Goal: Task Accomplishment & Management: Use online tool/utility

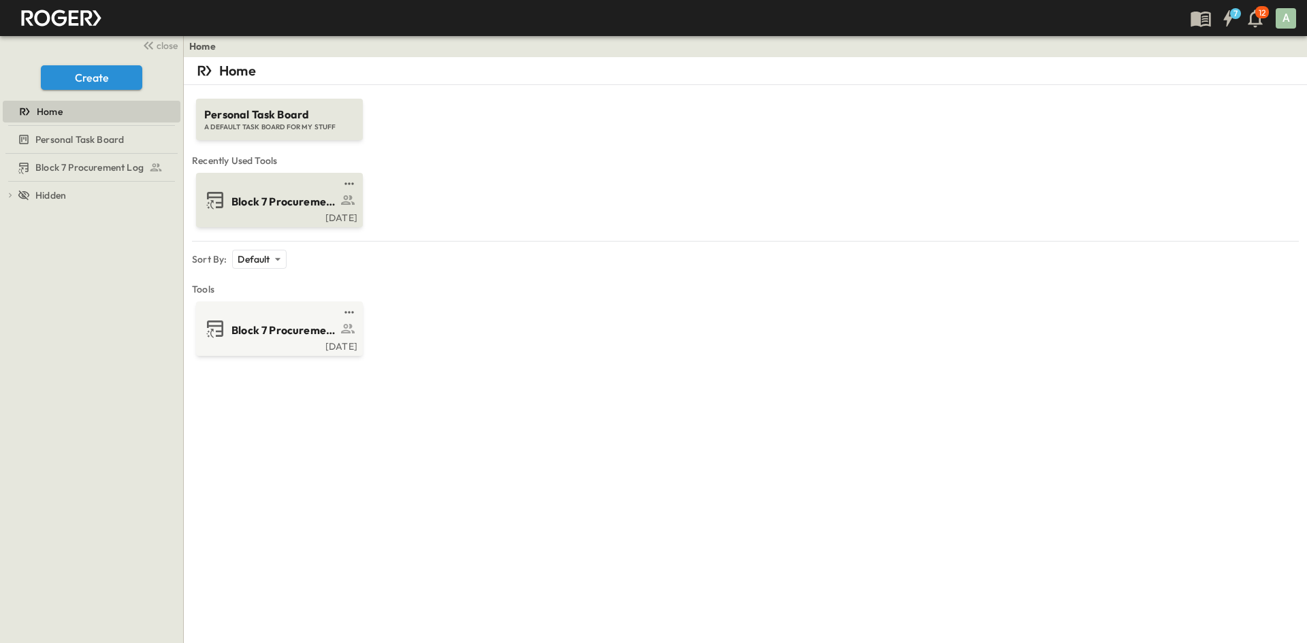
click at [270, 200] on span "Block 7 Procurement Log" at bounding box center [285, 202] width 106 height 16
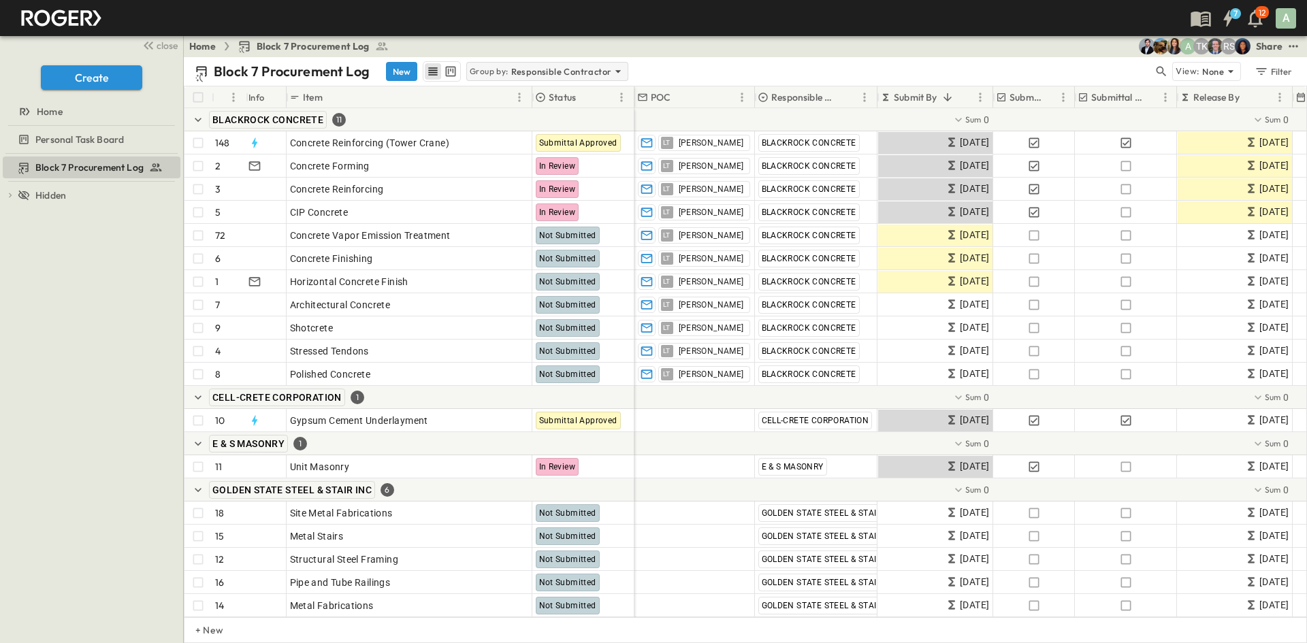
click at [496, 70] on p "Group by:" at bounding box center [489, 72] width 39 height 14
click at [496, 86] on div "None" at bounding box center [545, 90] width 159 height 19
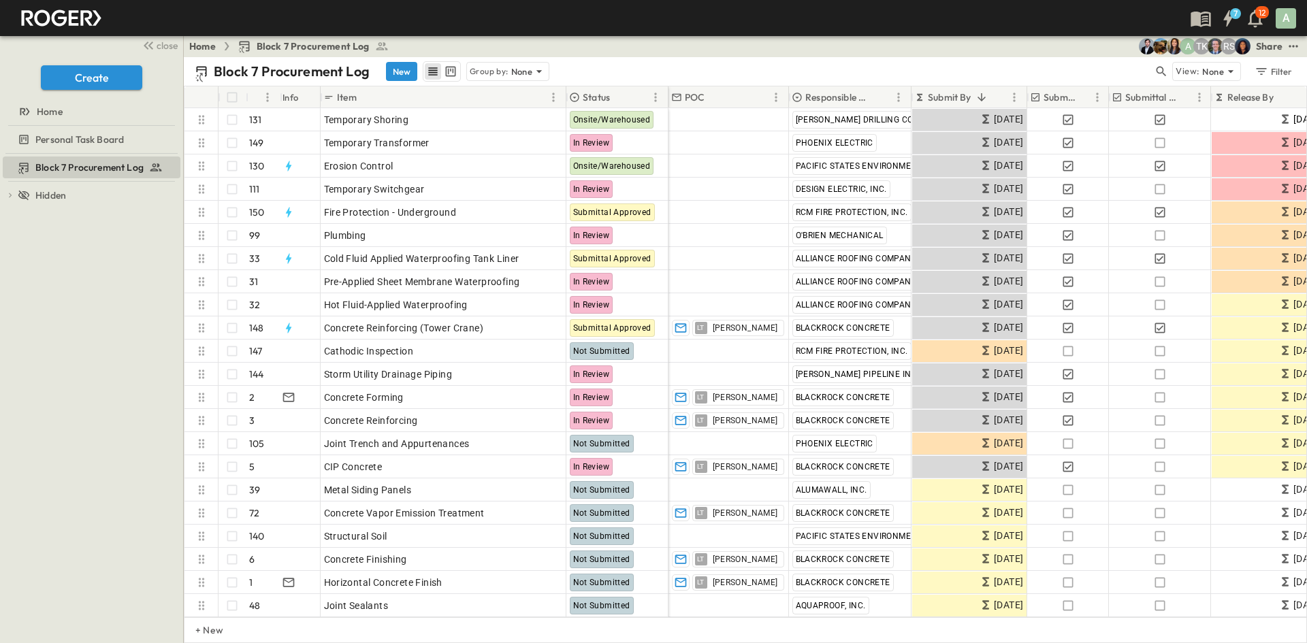
click at [961, 99] on p "Submit By" at bounding box center [950, 98] width 44 height 14
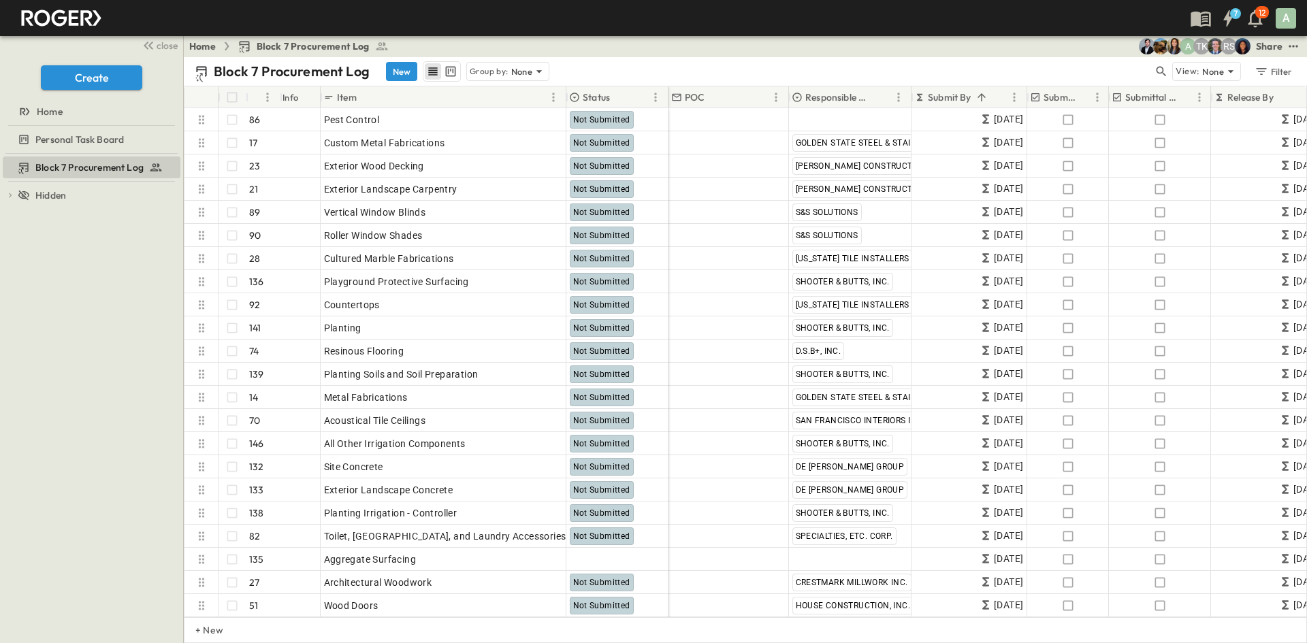
click at [962, 99] on p "Submit By" at bounding box center [950, 98] width 44 height 14
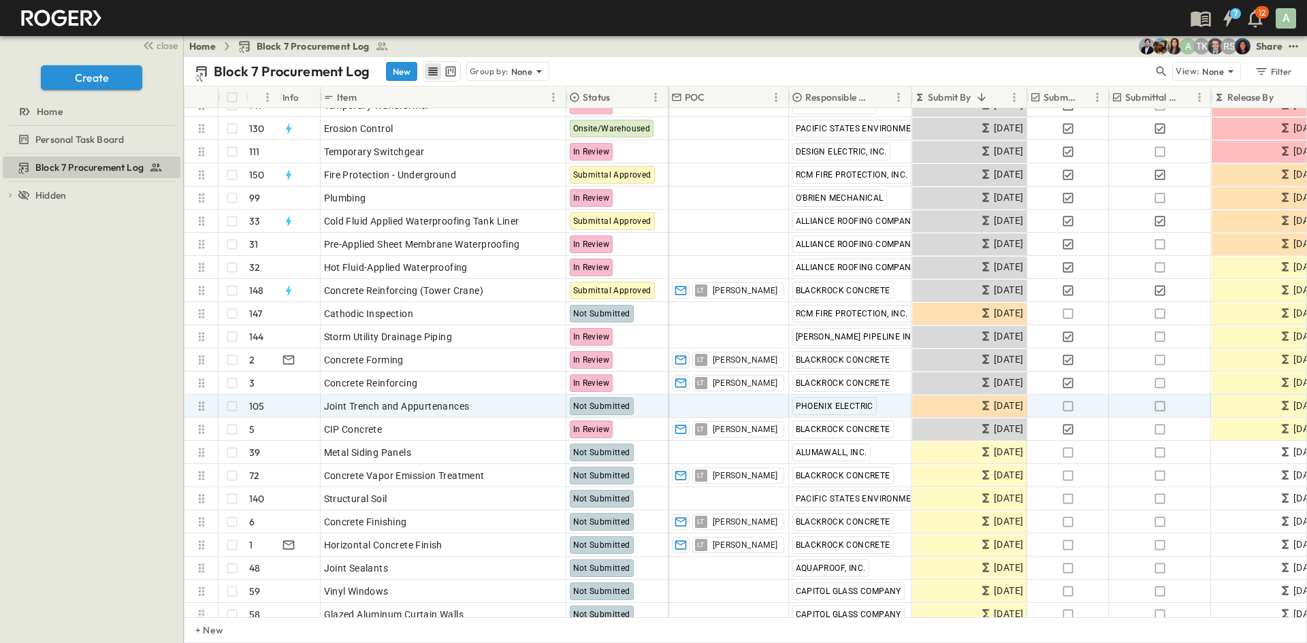
scroll to position [68, 0]
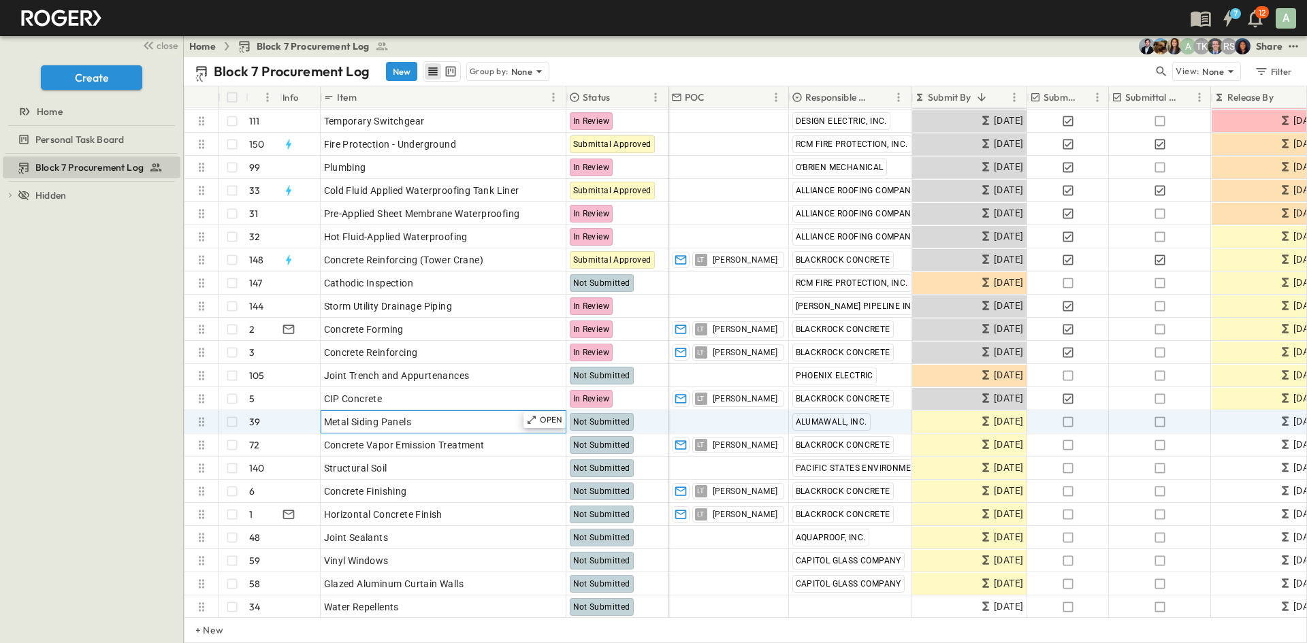
click at [360, 422] on span "Metal Siding Panels" at bounding box center [368, 422] width 88 height 14
click at [994, 427] on span "[DATE]" at bounding box center [1008, 422] width 29 height 16
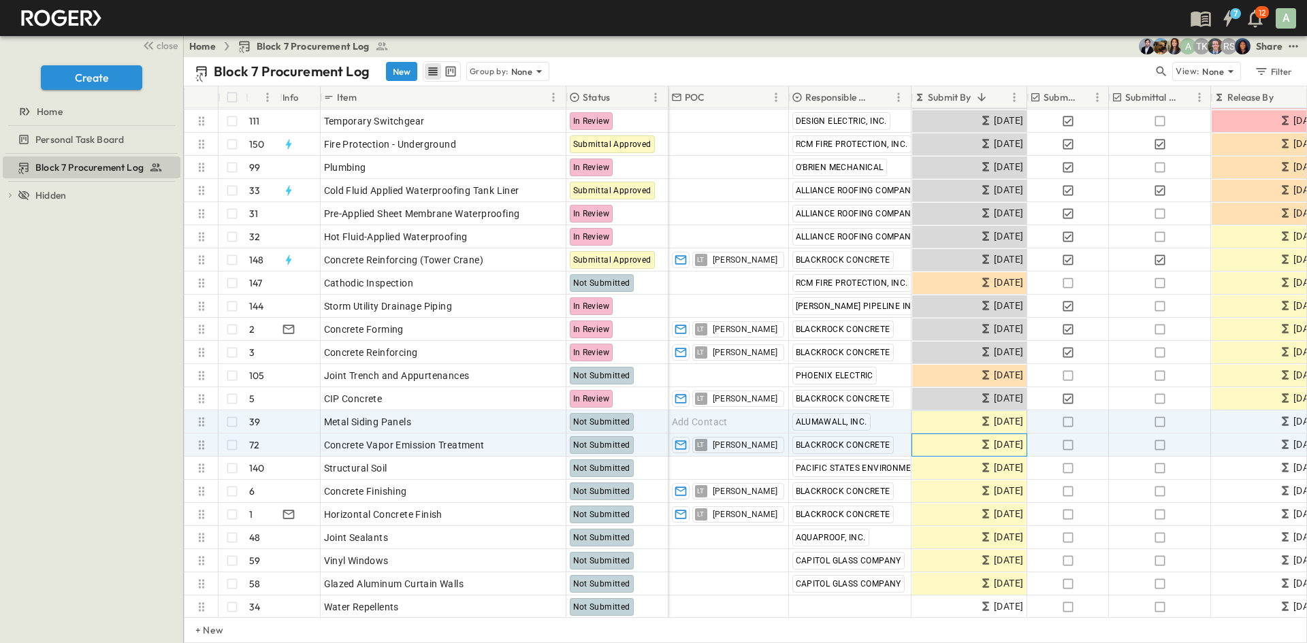
click at [994, 445] on span "[DATE]" at bounding box center [1008, 445] width 29 height 16
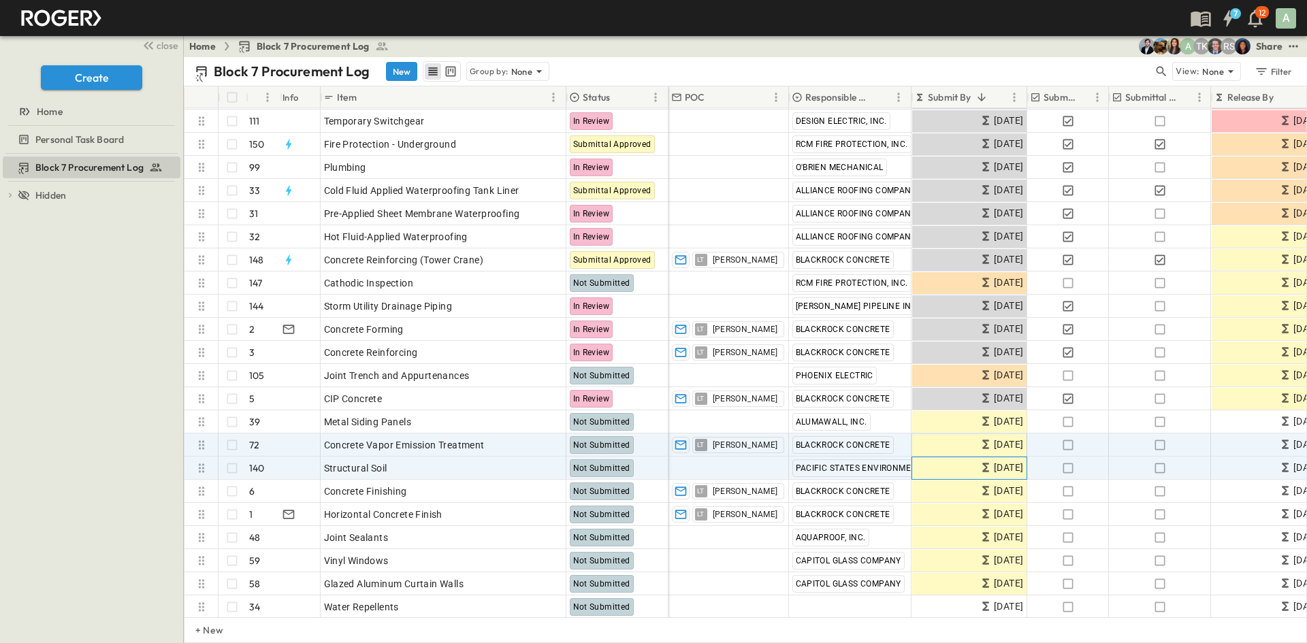
click at [994, 471] on span "[DATE]" at bounding box center [1008, 468] width 29 height 16
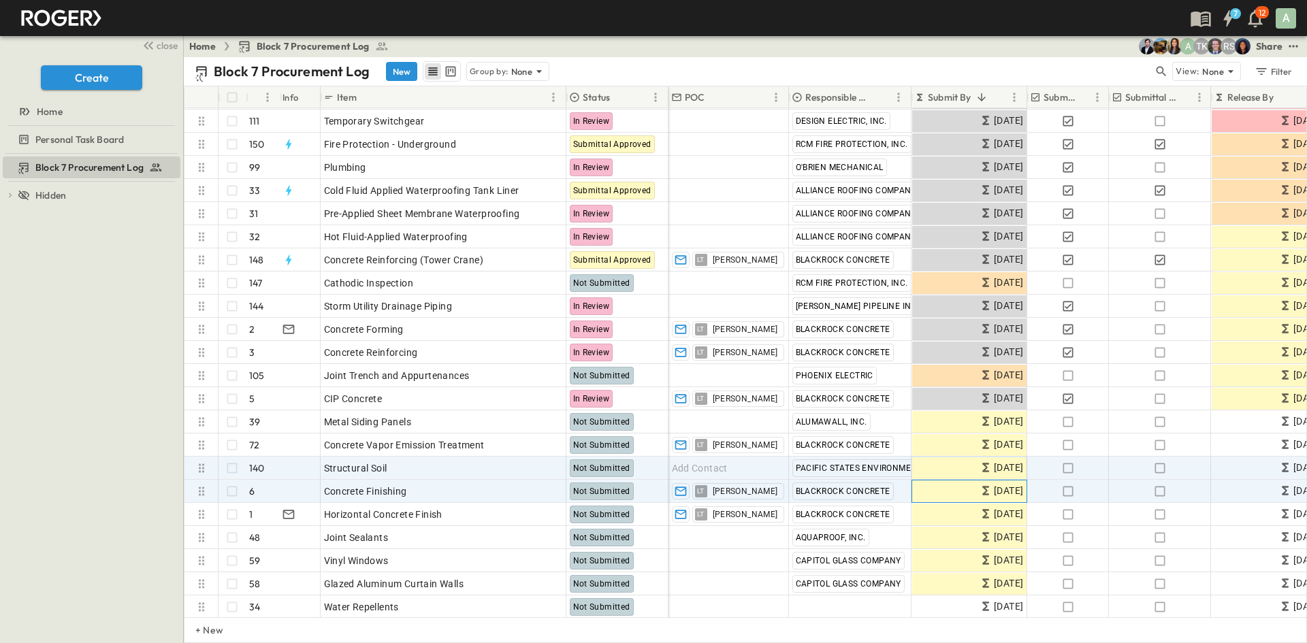
click at [994, 496] on span "[DATE]" at bounding box center [1008, 491] width 29 height 16
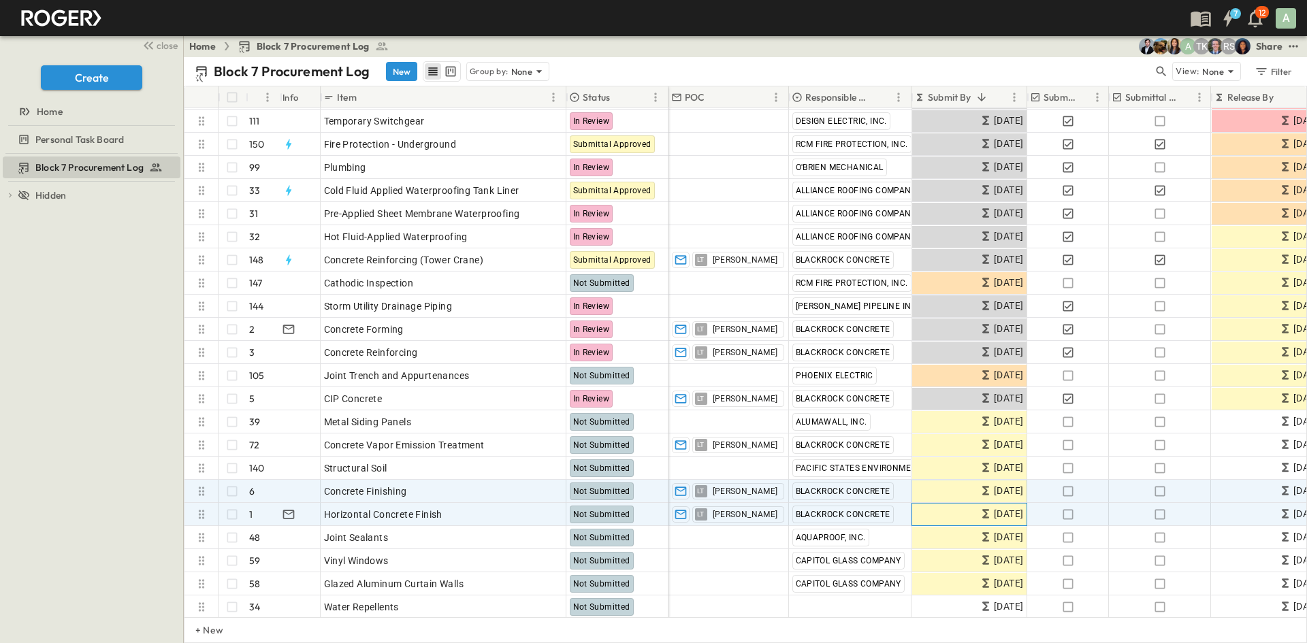
click at [994, 521] on span "[DATE]" at bounding box center [1008, 515] width 29 height 16
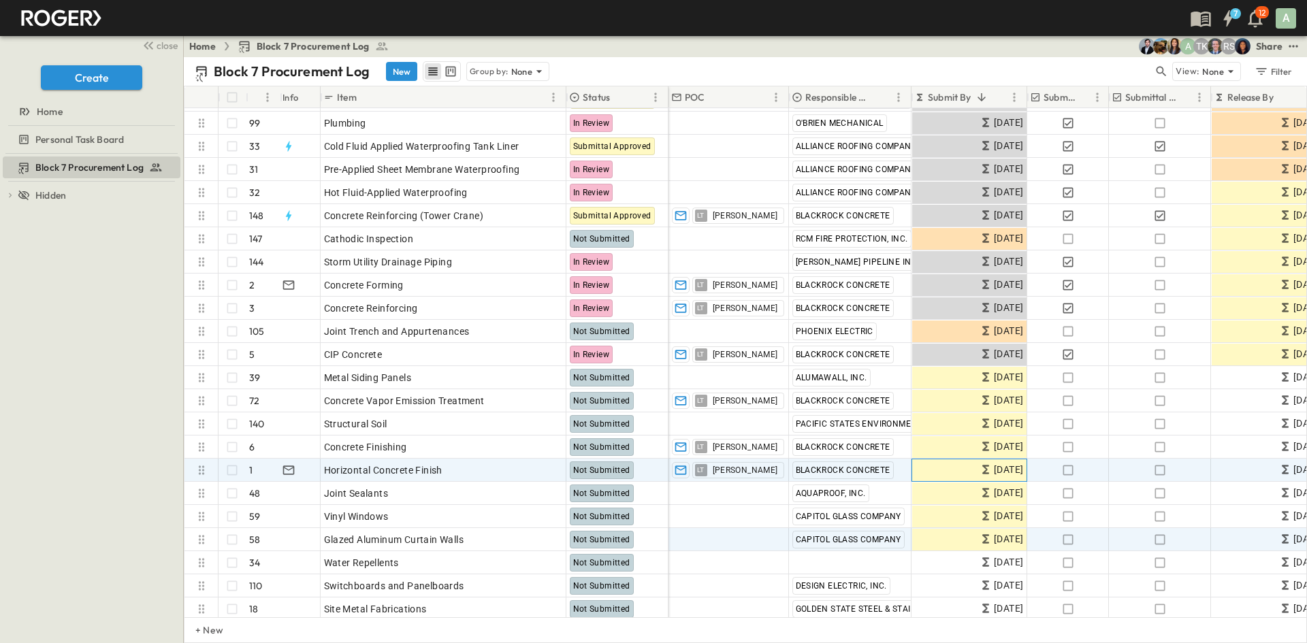
scroll to position [136, 0]
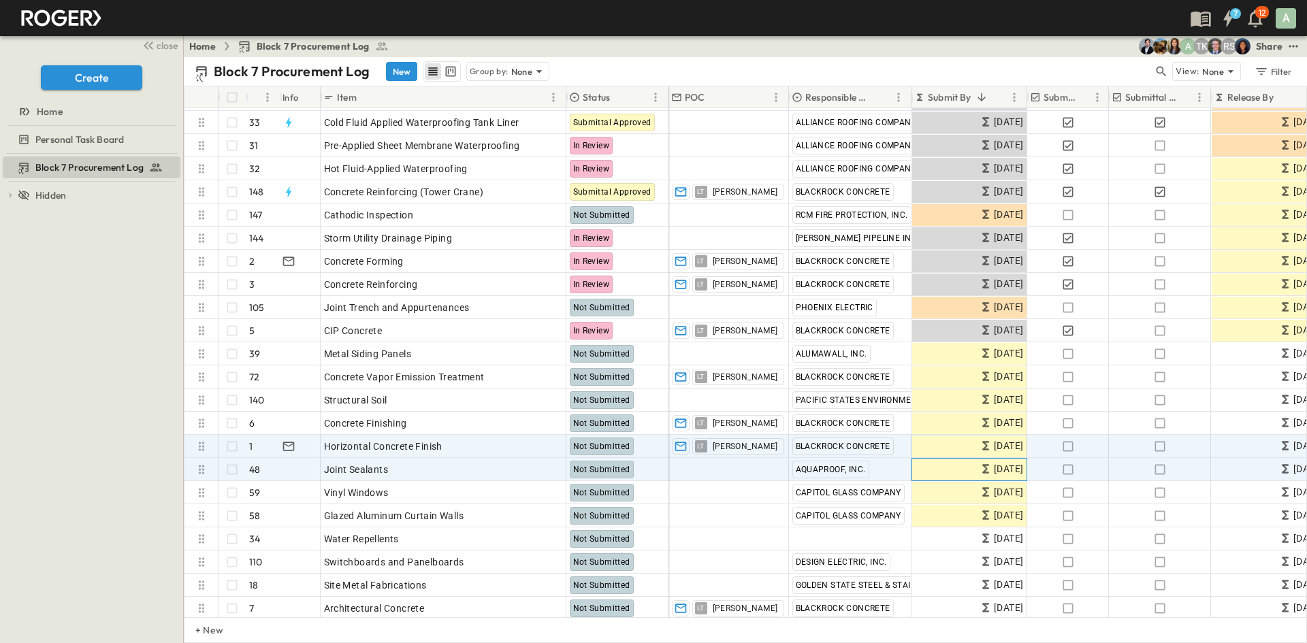
click at [970, 468] on div "[DATE]" at bounding box center [969, 470] width 114 height 22
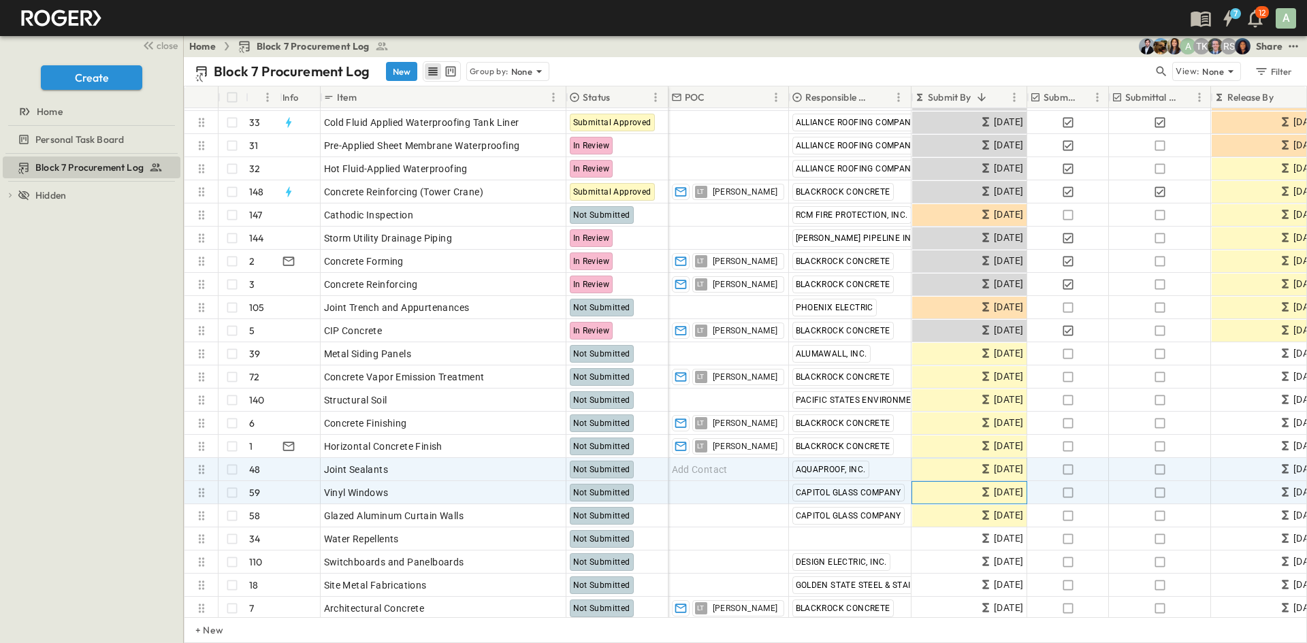
click at [968, 502] on div "[DATE]" at bounding box center [969, 493] width 114 height 22
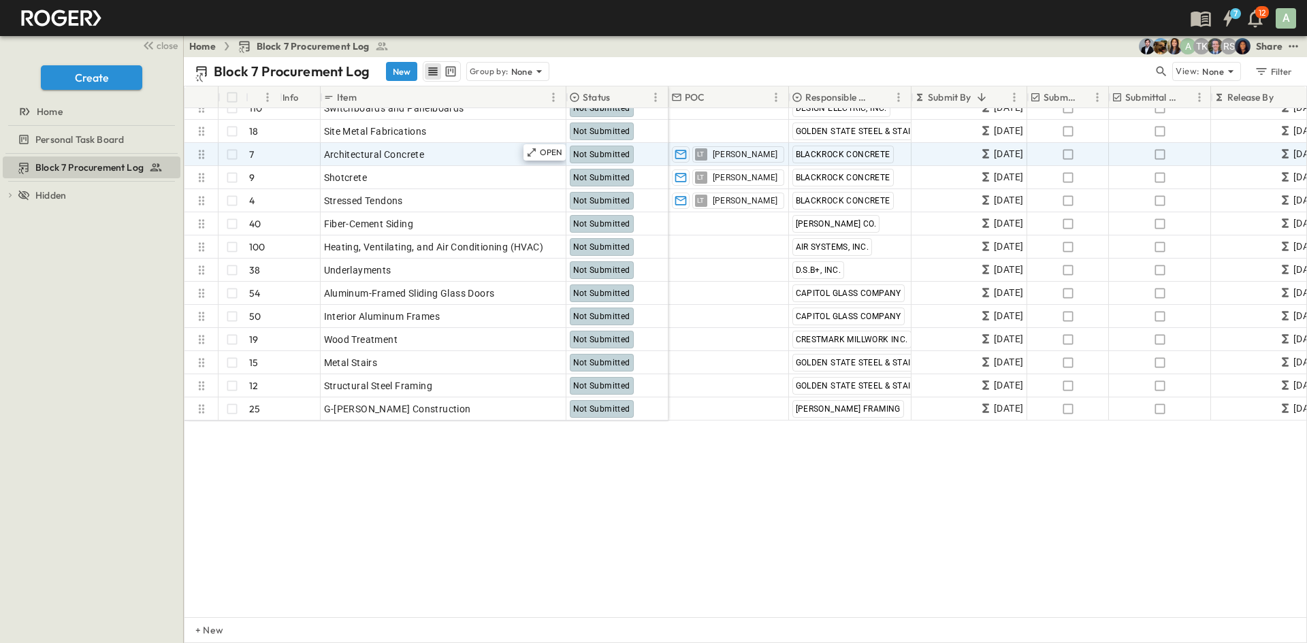
scroll to position [272, 0]
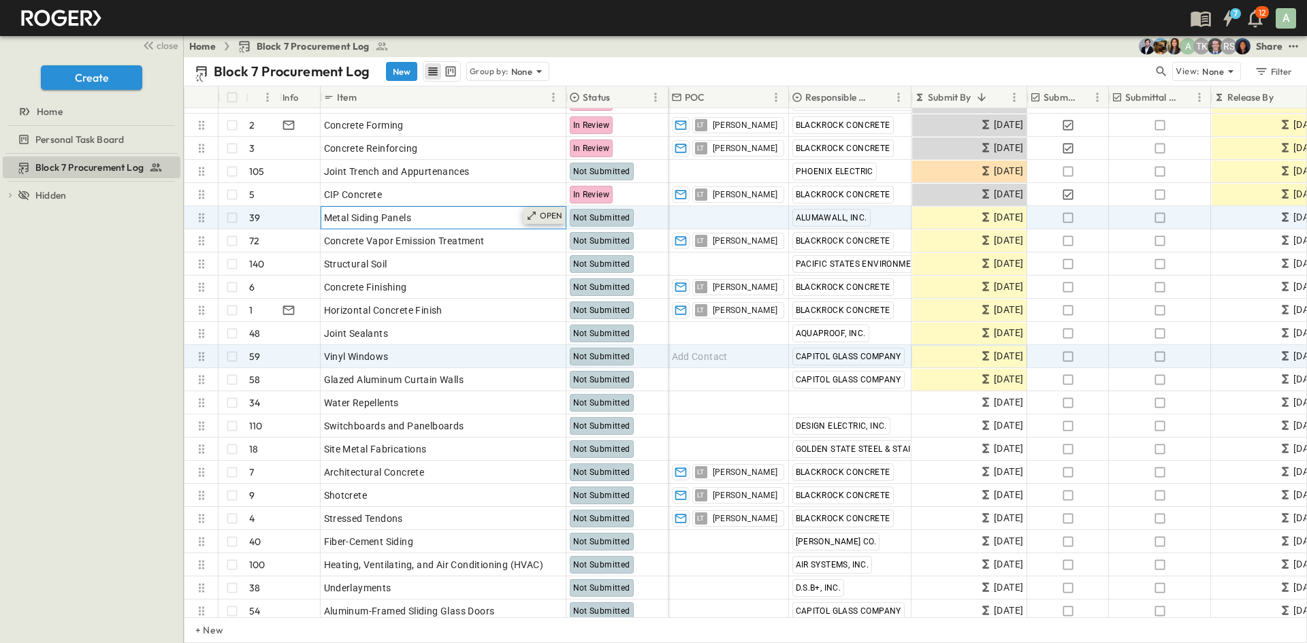
click at [552, 220] on p "OPEN" at bounding box center [551, 215] width 23 height 11
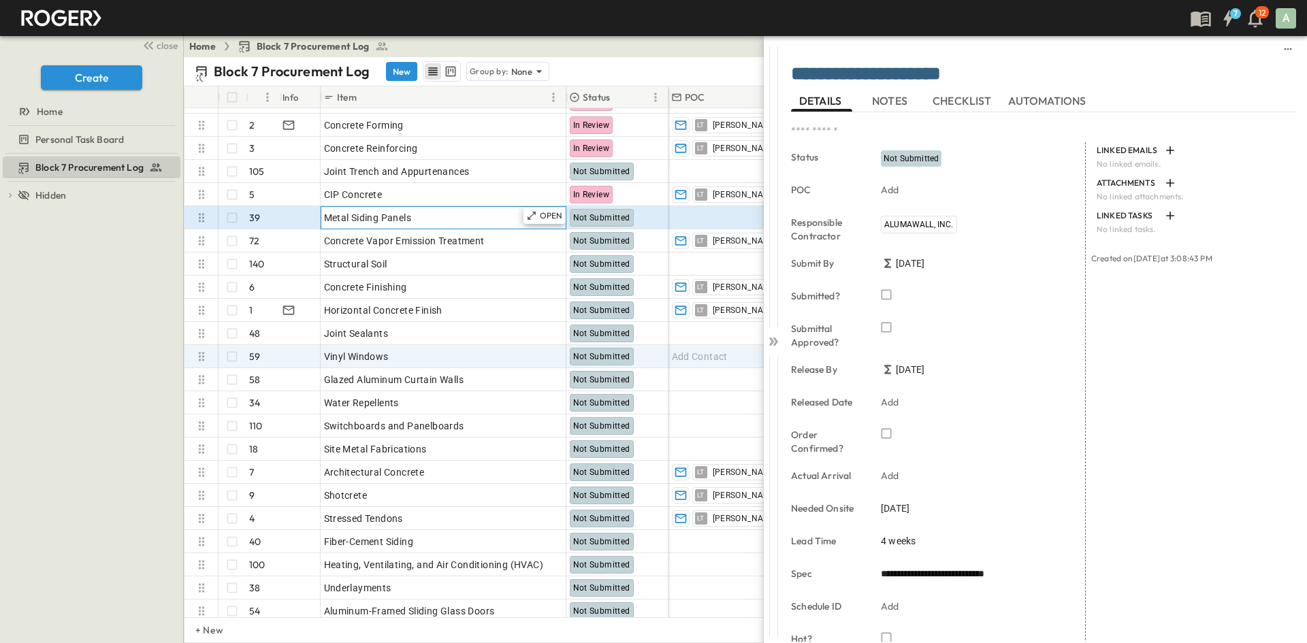
click at [432, 227] on div "Metal Siding Panels" at bounding box center [443, 217] width 239 height 19
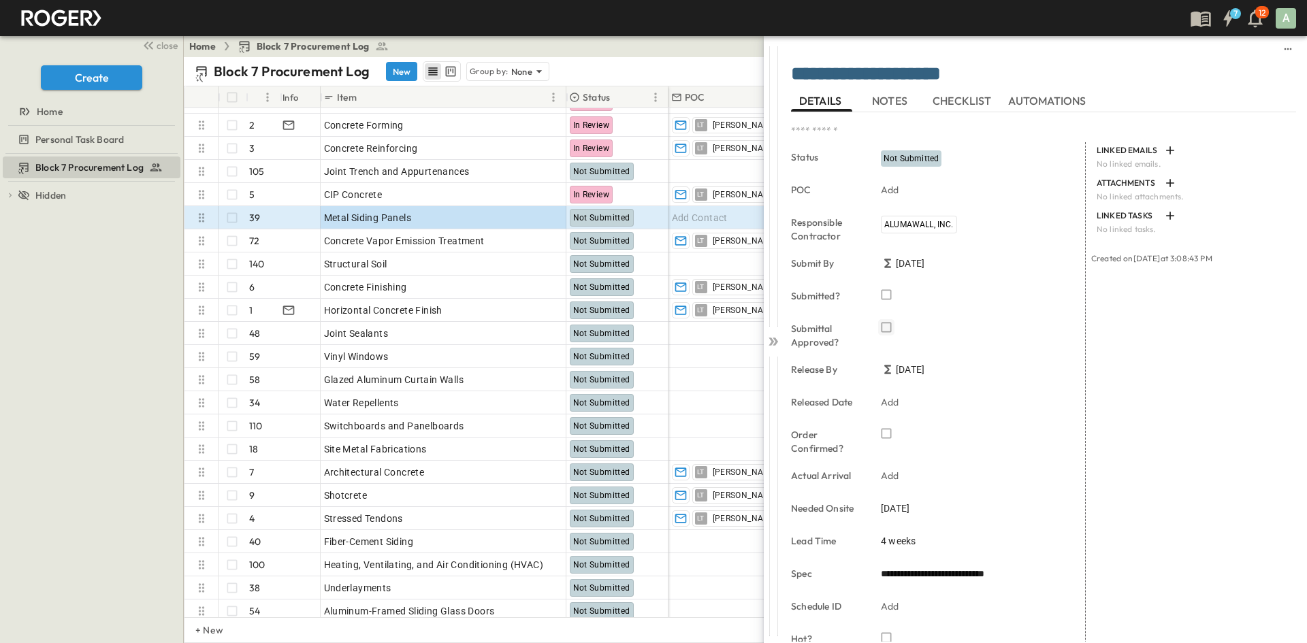
click at [778, 350] on div at bounding box center [773, 338] width 19 height 607
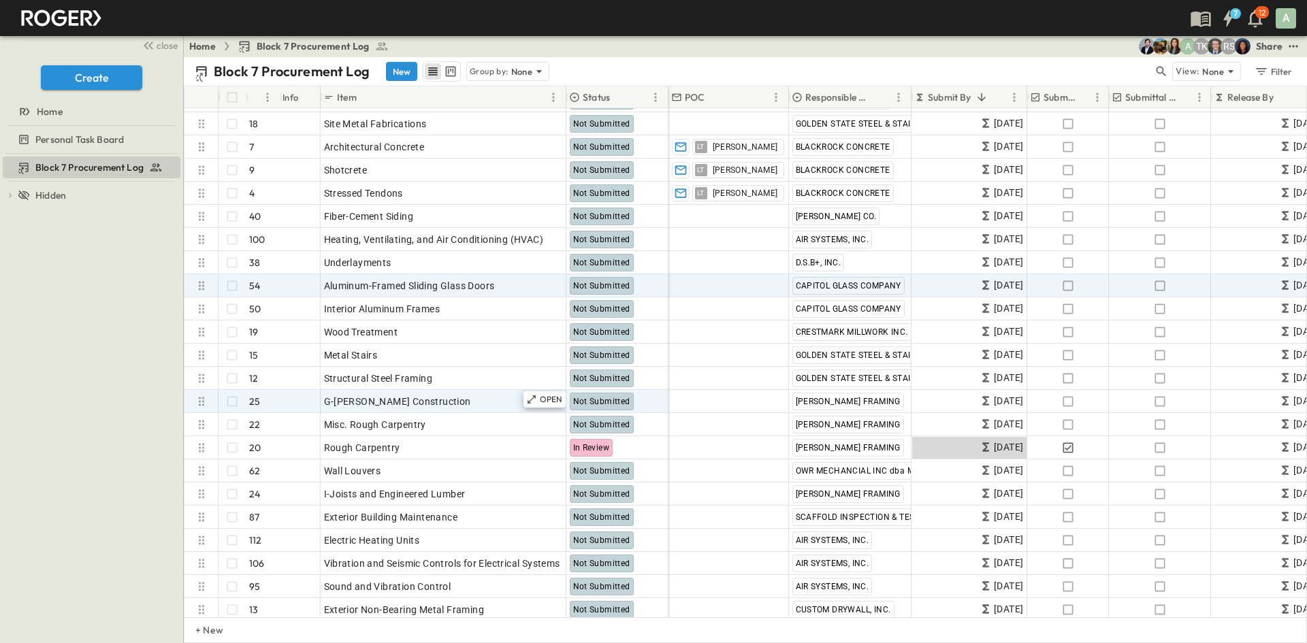
scroll to position [613, 0]
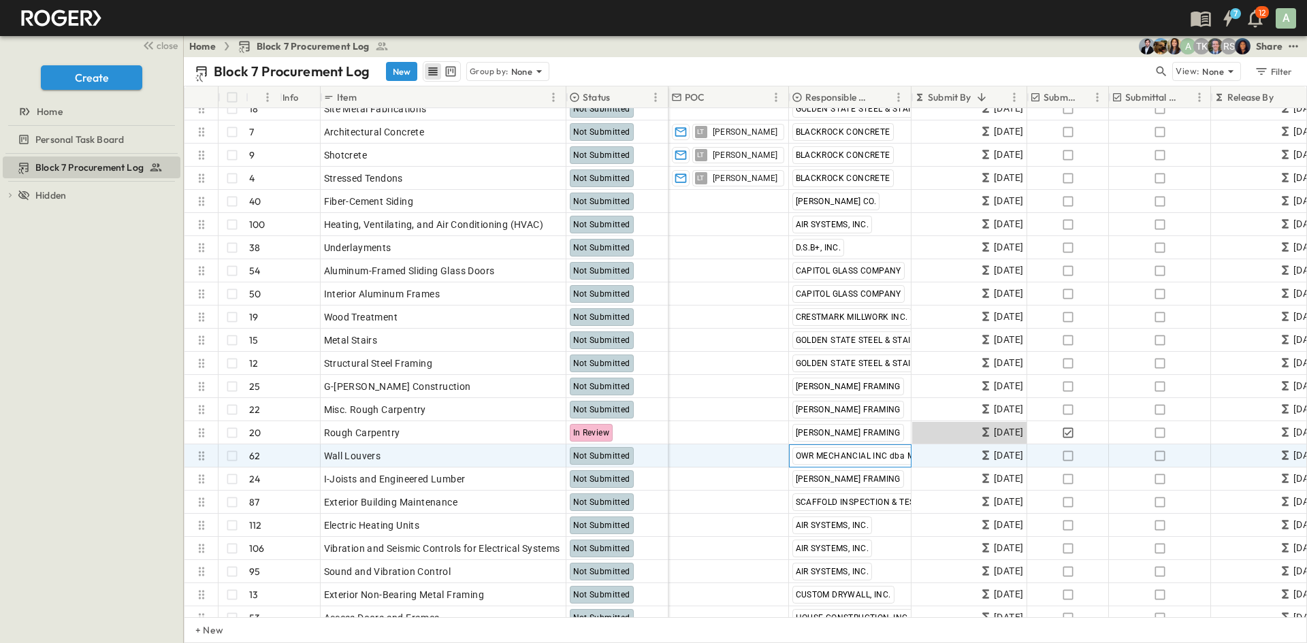
click at [857, 456] on span "OWR MECHANCIAL INC dba MONARCH MECHANICAL" at bounding box center [901, 456] width 210 height 10
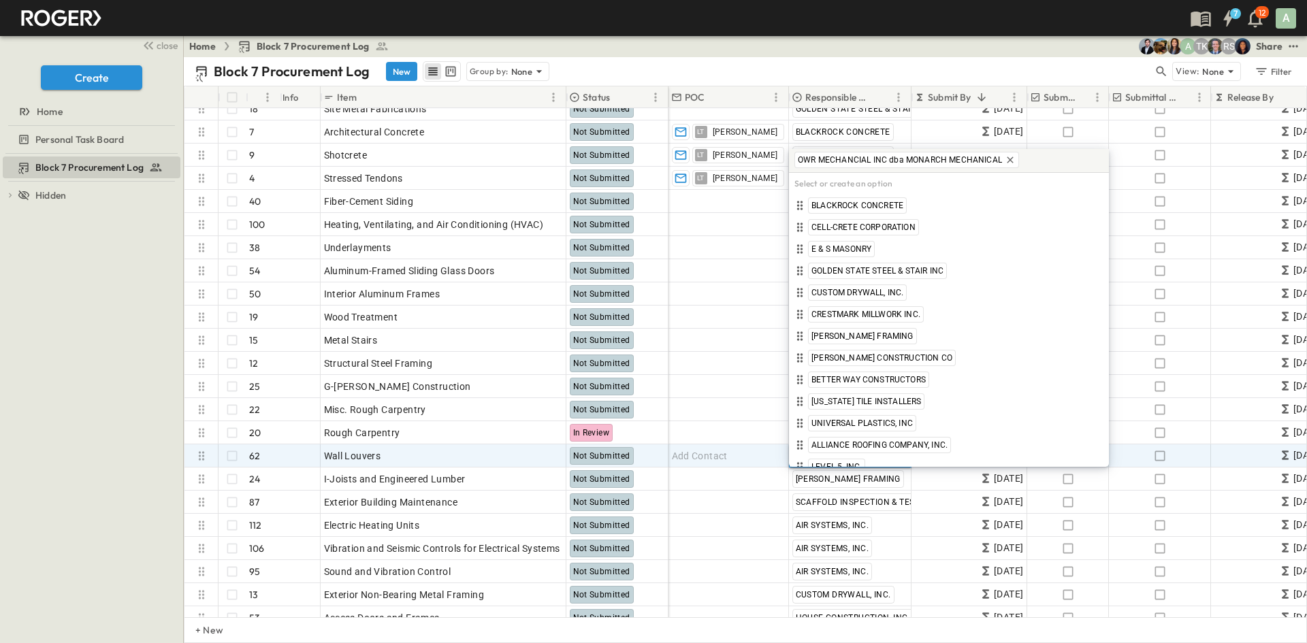
drag, startPoint x: 706, startPoint y: 66, endPoint x: 618, endPoint y: 429, distance: 373.4
click at [706, 66] on div "Block 7 Procurement Log New Group by: None" at bounding box center [674, 71] width 959 height 20
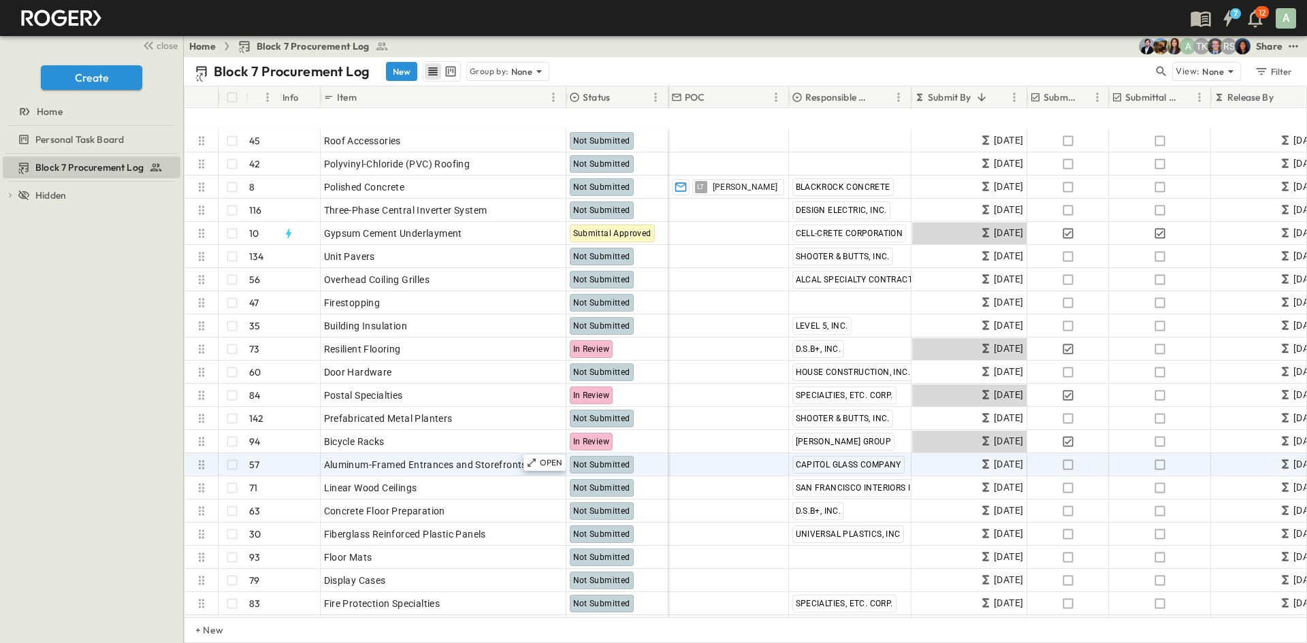
scroll to position [2247, 0]
